Goal: Task Accomplishment & Management: Use online tool/utility

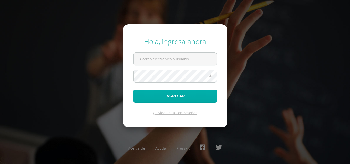
type input "[EMAIL_ADDRESS][DOMAIN_NAME]"
click at [188, 101] on button "Ingresar" at bounding box center [174, 96] width 83 height 13
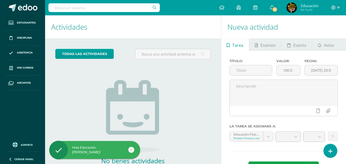
click at [166, 26] on h1 "Actividades" at bounding box center [133, 26] width 164 height 23
click at [164, 26] on h1 "Actividades" at bounding box center [133, 26] width 164 height 23
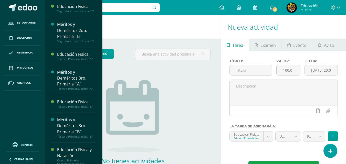
scroll to position [287, 0]
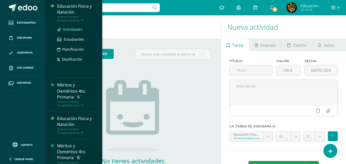
click at [73, 32] on span "Actividades" at bounding box center [73, 29] width 20 height 5
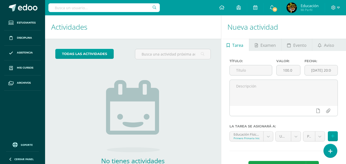
click at [153, 26] on h1 "Actividades" at bounding box center [133, 26] width 164 height 23
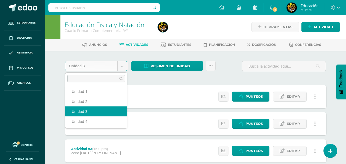
click at [121, 68] on body "Estudiantes Disciplina Asistencia Mis cursos Archivos Soporte Centro de ayuda Ú…" at bounding box center [173, 125] width 346 height 251
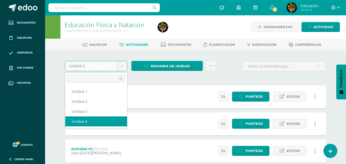
select select "Unidad 4"
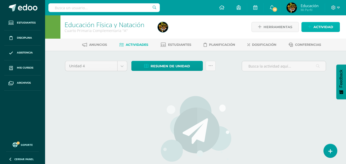
click at [324, 27] on span "Actividad" at bounding box center [323, 26] width 20 height 9
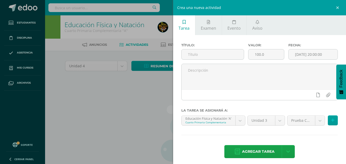
click at [139, 100] on div "Crea una nueva actividad Tarea Examen Evento Aviso Título: Valor: 100.0 Fecha: …" at bounding box center [173, 82] width 346 height 164
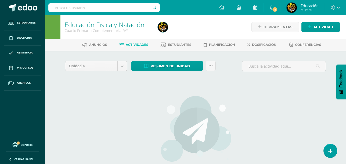
click at [202, 23] on div at bounding box center [203, 26] width 95 height 23
click at [335, 8] on icon at bounding box center [333, 7] width 5 height 5
click at [323, 34] on span "Cerrar sesión" at bounding box center [321, 34] width 23 height 5
